Goal: Information Seeking & Learning: Learn about a topic

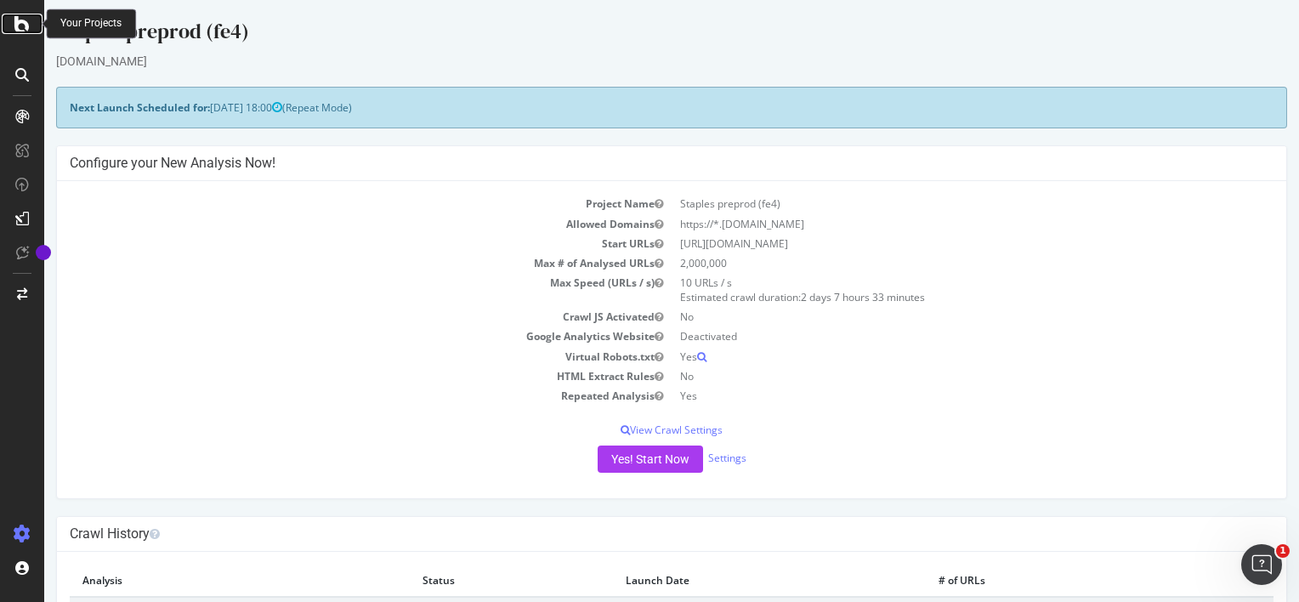
click at [14, 31] on div at bounding box center [22, 24] width 41 height 20
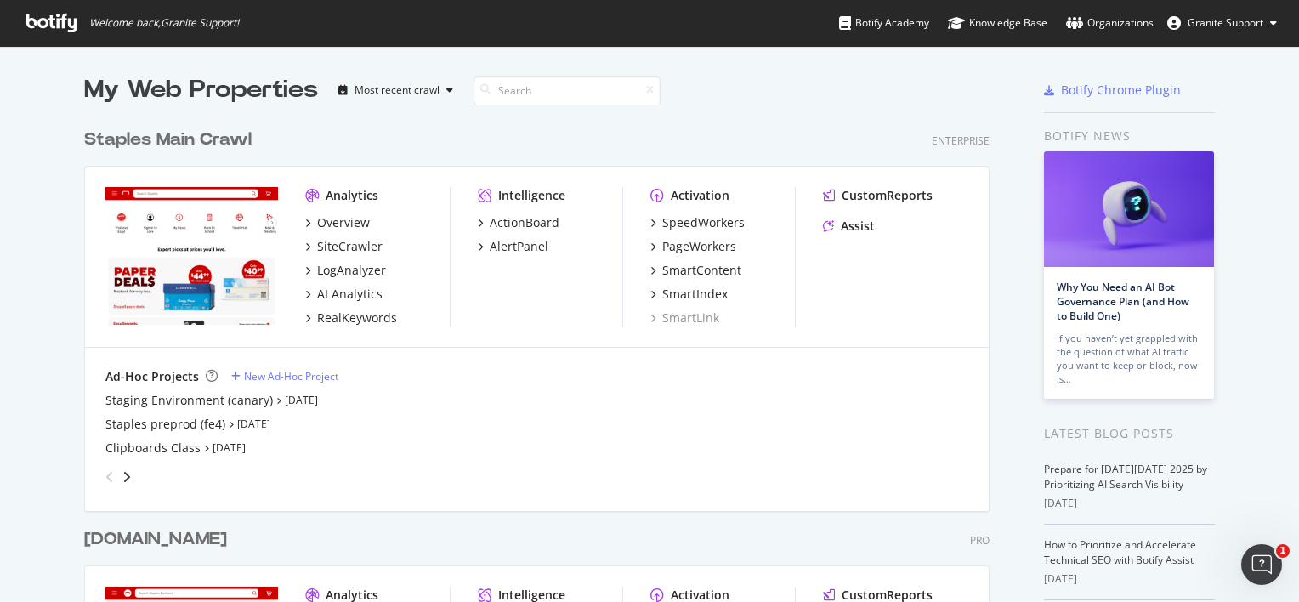
scroll to position [588, 1272]
click at [262, 403] on div "Staging Environment (canary) [DATE]" at bounding box center [536, 400] width 863 height 17
click at [276, 399] on icon "grid" at bounding box center [278, 400] width 5 height 8
click at [217, 401] on div "Staging Environment (canary)" at bounding box center [188, 400] width 167 height 17
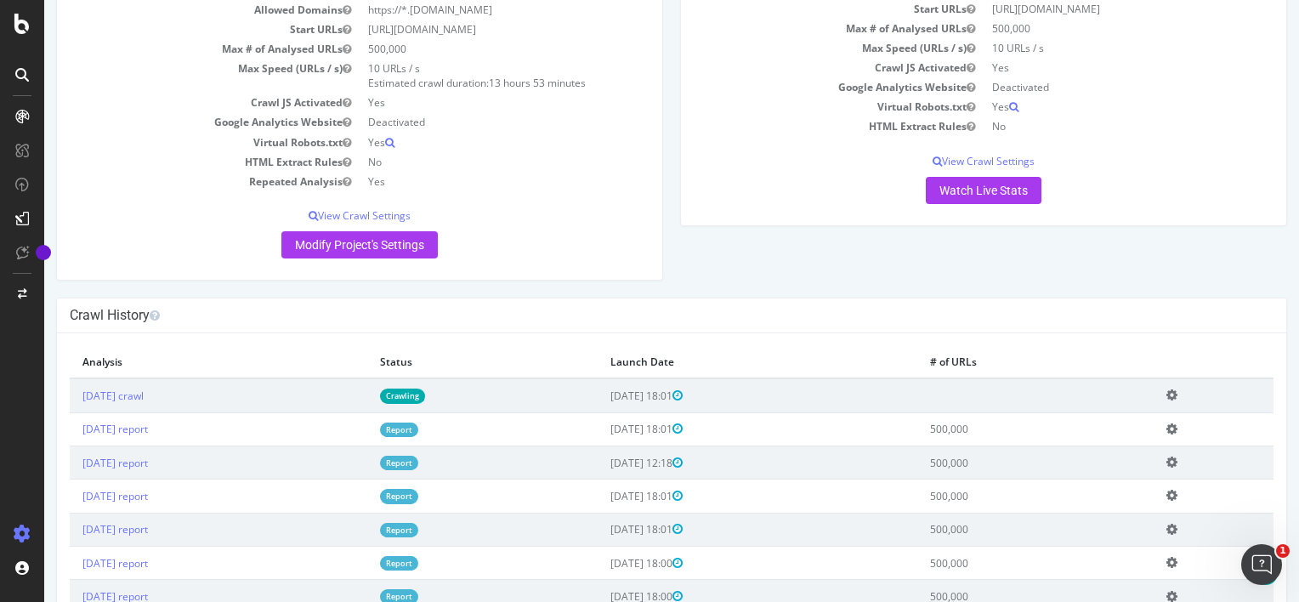
scroll to position [224, 0]
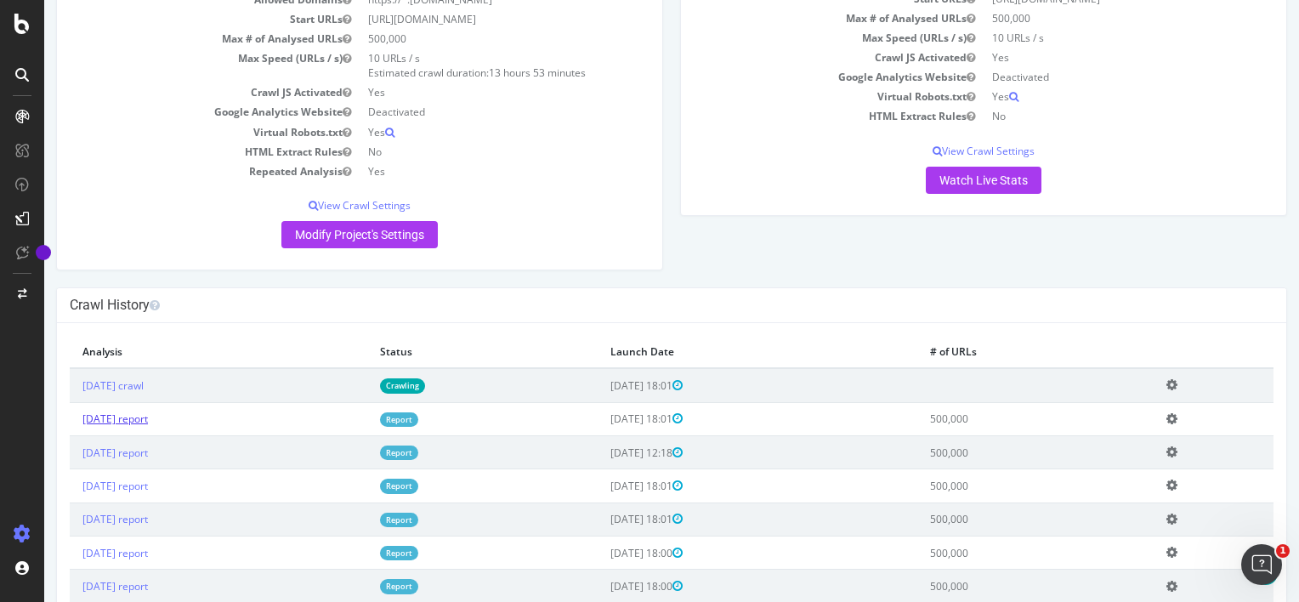
click at [148, 418] on link "[DATE] report" at bounding box center [114, 418] width 65 height 14
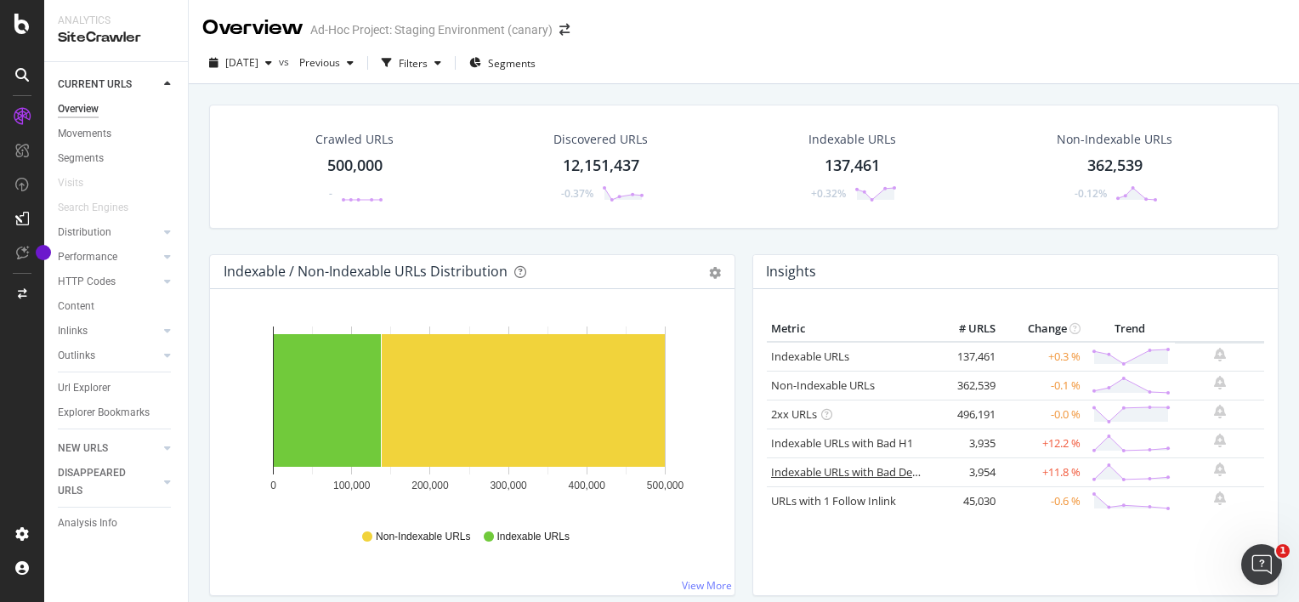
click at [835, 466] on link "Indexable URLs with Bad Description" at bounding box center [863, 471] width 185 height 15
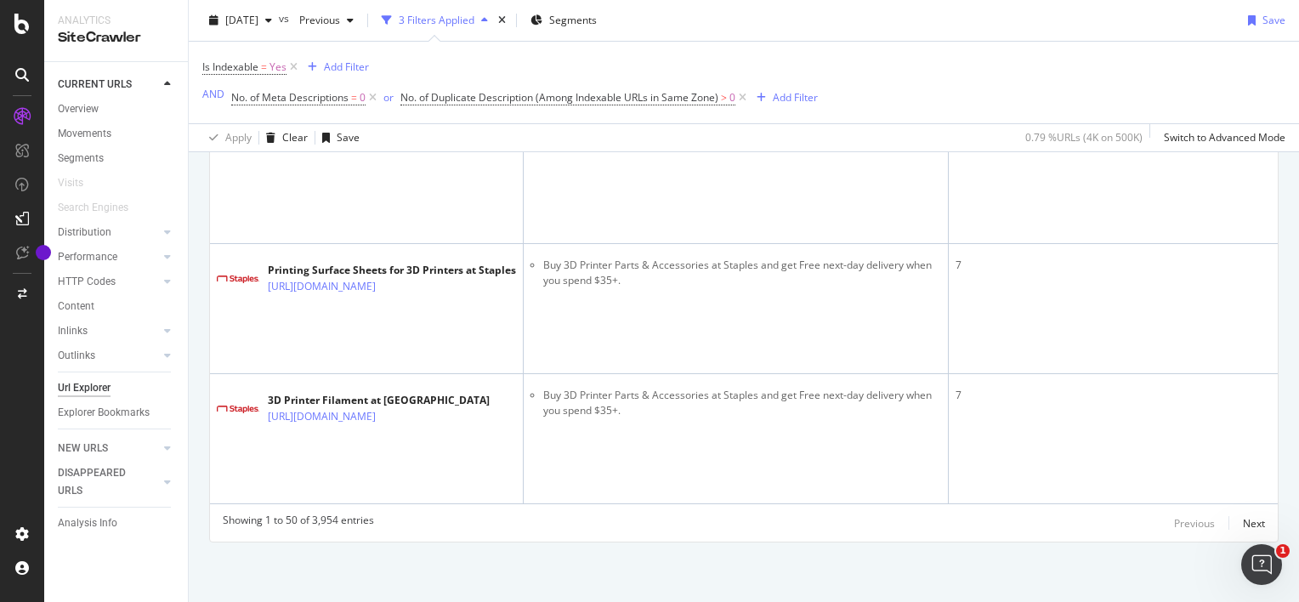
scroll to position [11623, 0]
click at [1243, 526] on div "Next" at bounding box center [1254, 523] width 22 height 14
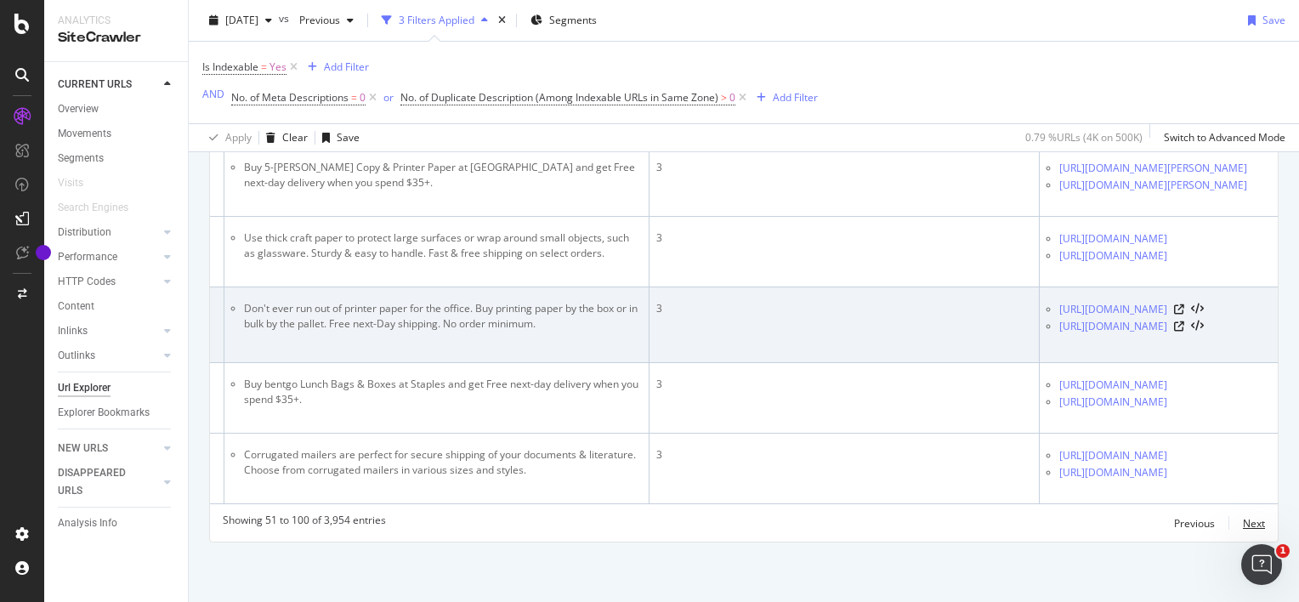
scroll to position [0, 320]
